Goal: Transaction & Acquisition: Purchase product/service

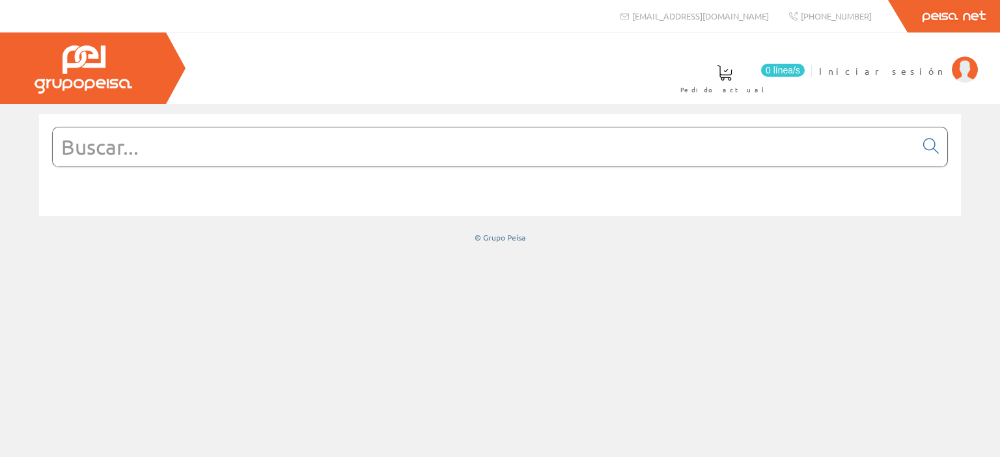
click at [383, 142] on input "text" at bounding box center [484, 147] width 862 height 39
click at [929, 67] on span "Iniciar sesión" at bounding box center [882, 70] width 126 height 13
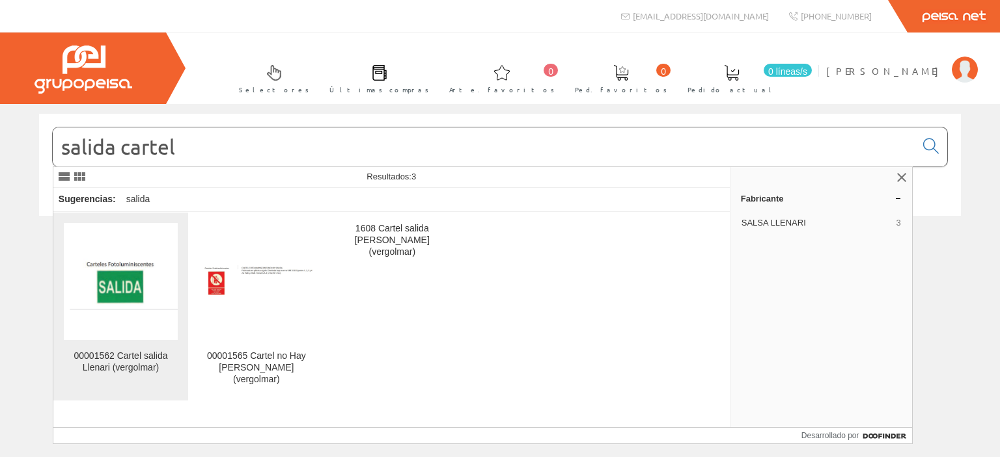
type input "salida cartel"
click at [91, 288] on img at bounding box center [121, 282] width 114 height 56
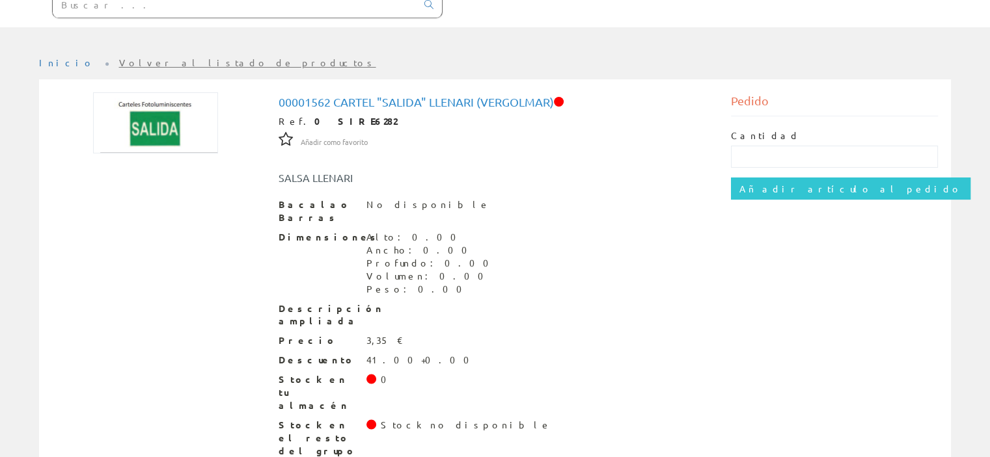
scroll to position [146, 0]
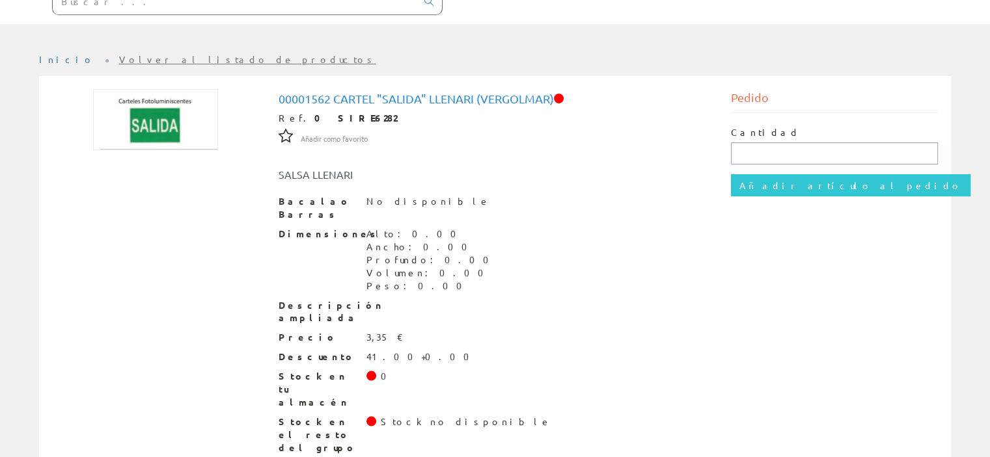
click at [778, 148] on input "text" at bounding box center [834, 154] width 207 height 22
